Goal: Task Accomplishment & Management: Use online tool/utility

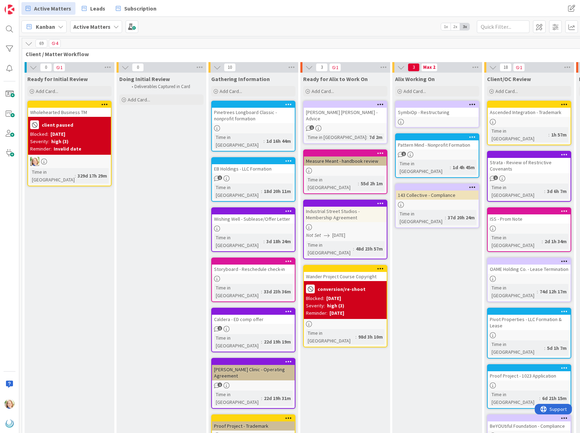
scroll to position [0, 225]
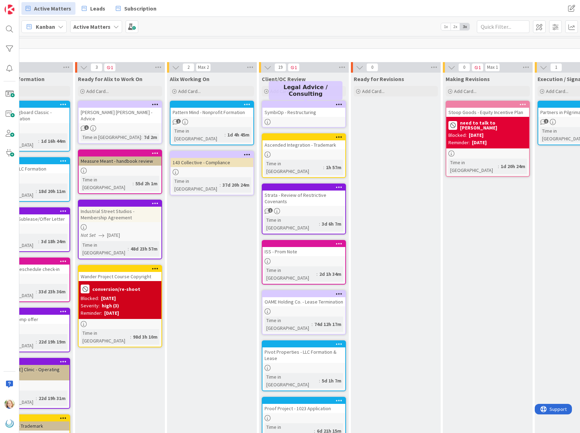
click at [292, 104] on div at bounding box center [306, 104] width 80 height 5
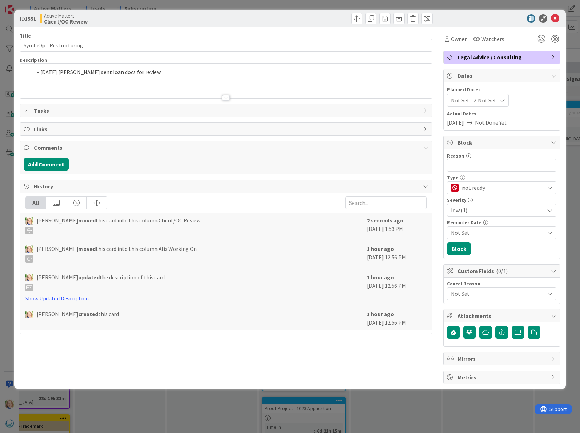
click at [153, 74] on div "[DATE] [PERSON_NAME] sent loan docs for review" at bounding box center [226, 81] width 412 height 35
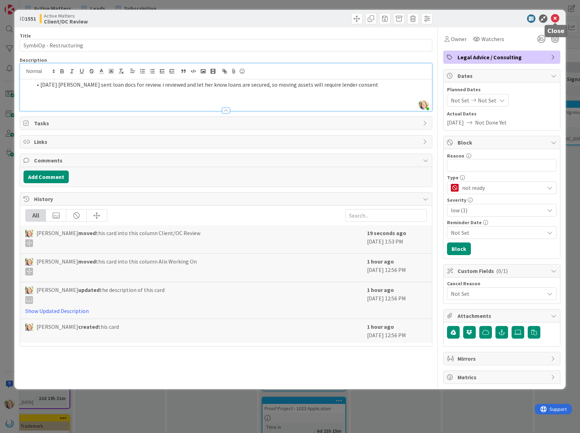
click at [556, 19] on icon at bounding box center [555, 18] width 8 height 8
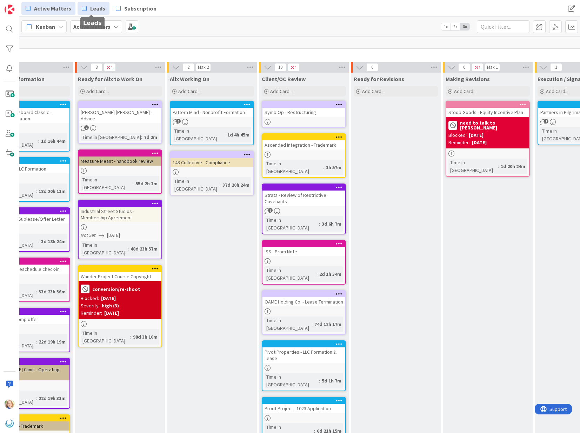
click at [87, 7] on link "Leads" at bounding box center [94, 8] width 32 height 13
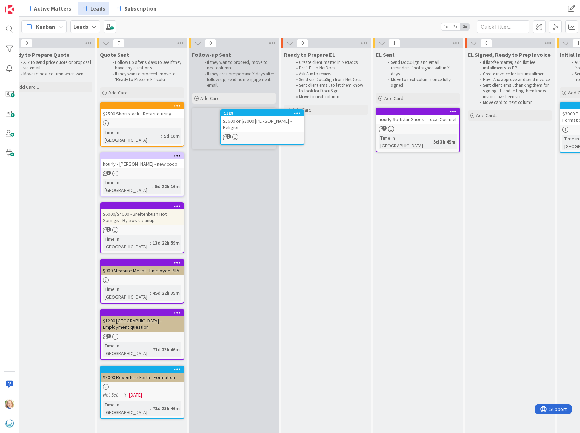
scroll to position [0, 289]
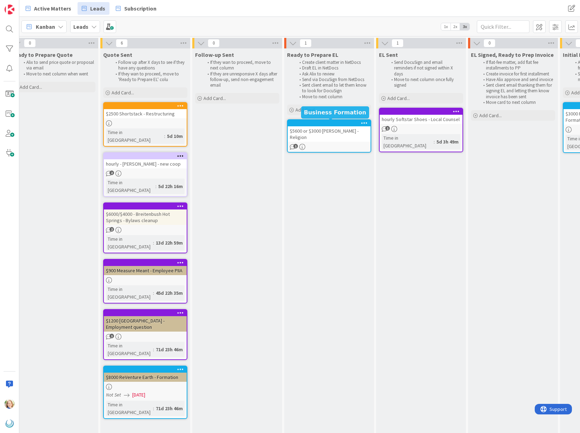
click at [312, 125] on div at bounding box center [331, 123] width 80 height 5
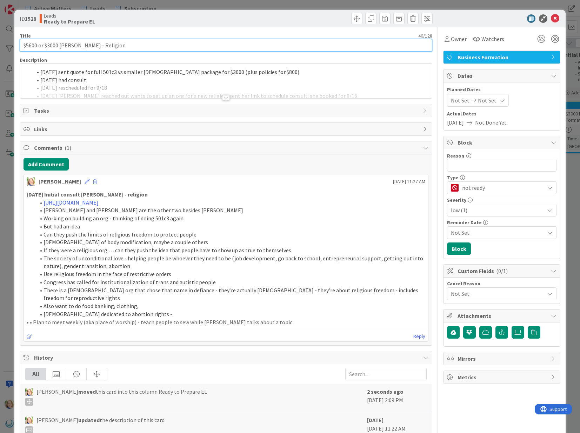
drag, startPoint x: 45, startPoint y: 45, endPoint x: 5, endPoint y: 45, distance: 40.3
click at [5, 45] on div "ID 1528 Leads Ready to Prepare EL Title 40 / 128 $5600 or $3000 [PERSON_NAME] -…" at bounding box center [290, 216] width 580 height 433
type input "$3000 [PERSON_NAME] - Religion"
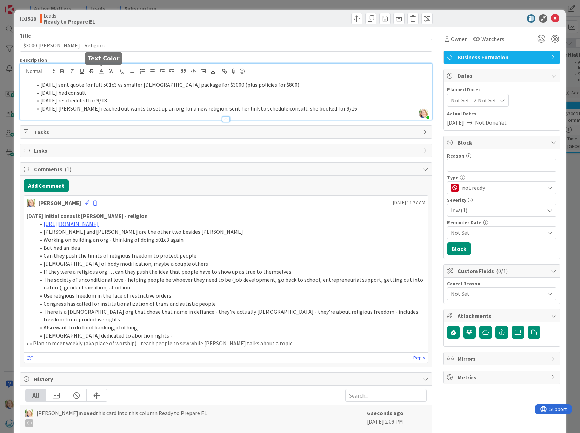
click at [102, 73] on div "[PERSON_NAME] just joined [DATE] sent quote for full 501c3 vs smaller [DEMOGRAP…" at bounding box center [226, 92] width 412 height 56
click at [40, 86] on span at bounding box center [40, 85] width 0 height 8
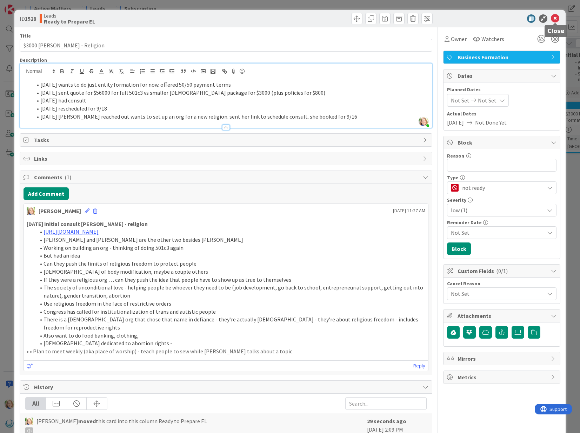
click at [555, 16] on icon at bounding box center [555, 18] width 8 height 8
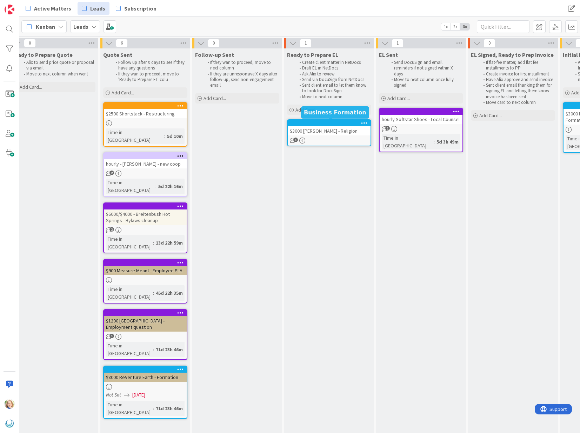
click at [323, 121] on div at bounding box center [331, 123] width 80 height 5
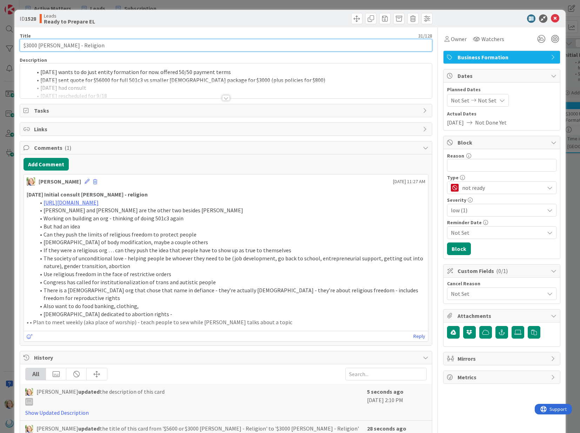
click at [88, 43] on input "$3000 [PERSON_NAME] - Religion" at bounding box center [226, 45] width 412 height 13
drag, startPoint x: 110, startPoint y: 45, endPoint x: 41, endPoint y: 46, distance: 69.5
click at [41, 46] on input "$3000 [PERSON_NAME] - Religion" at bounding box center [226, 45] width 412 height 13
type input "$3000 SOUL - Nonprofit formation"
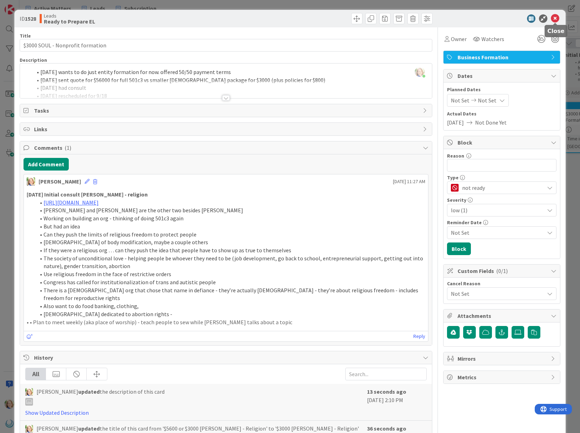
click at [554, 18] on icon at bounding box center [555, 18] width 8 height 8
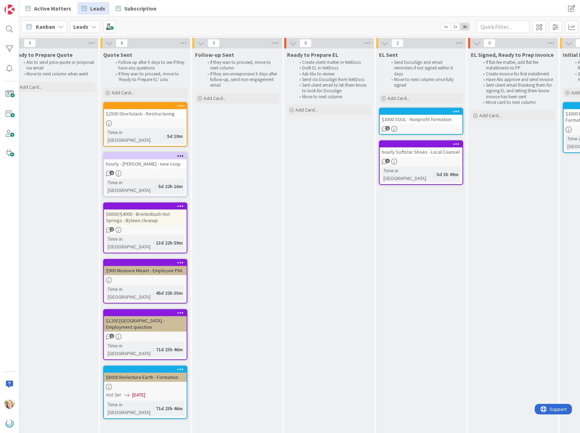
scroll to position [0, 289]
click at [49, 11] on span "Active Matters" at bounding box center [52, 8] width 37 height 8
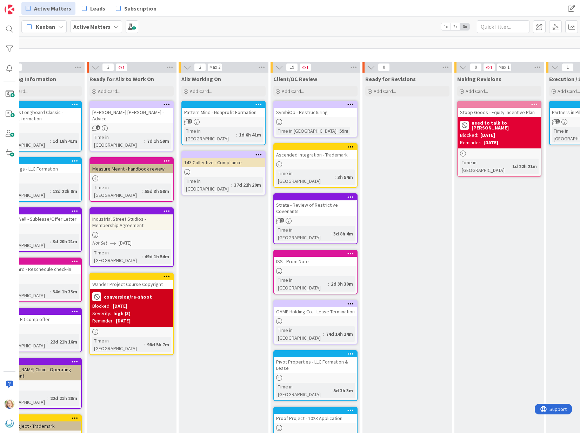
scroll to position [0, 214]
click at [91, 7] on span "Leads" at bounding box center [97, 8] width 15 height 8
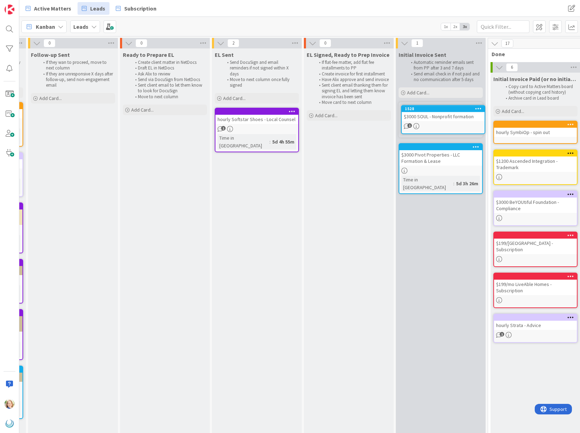
scroll to position [0, 453]
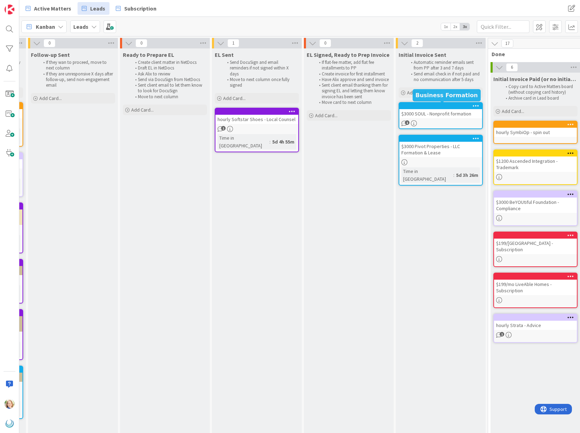
click at [435, 108] on div at bounding box center [442, 106] width 80 height 5
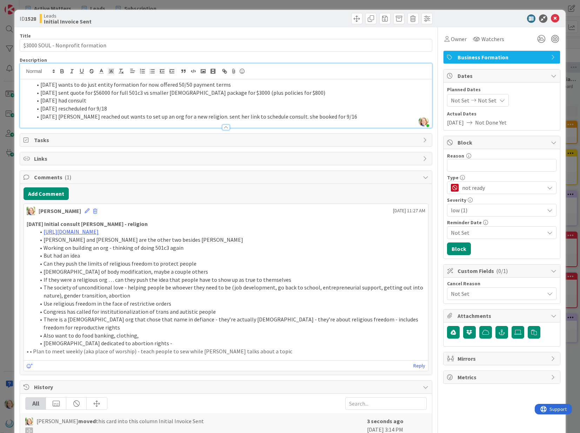
click at [40, 72] on div "[PERSON_NAME] just joined [DATE] wants to do just entity formation for now. off…" at bounding box center [226, 96] width 412 height 64
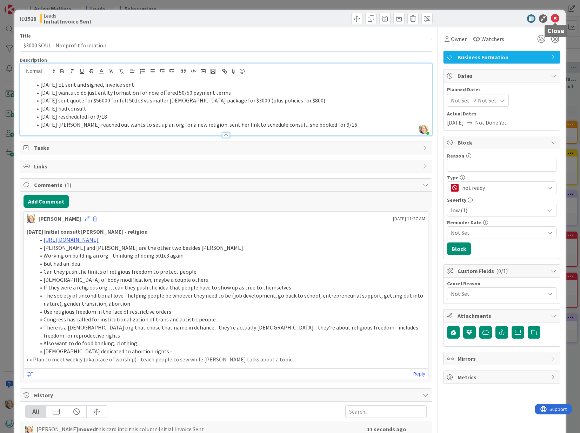
click at [553, 18] on icon at bounding box center [555, 18] width 8 height 8
